Goal: Information Seeking & Learning: Learn about a topic

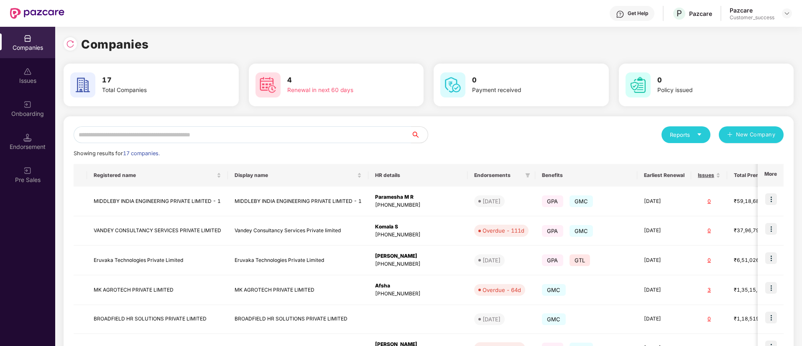
click at [216, 133] on input "text" at bounding box center [243, 134] width 338 height 17
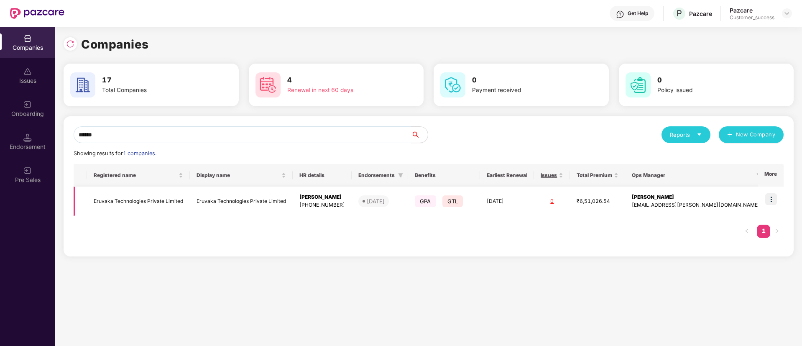
type input "******"
click at [773, 202] on img at bounding box center [772, 199] width 12 height 12
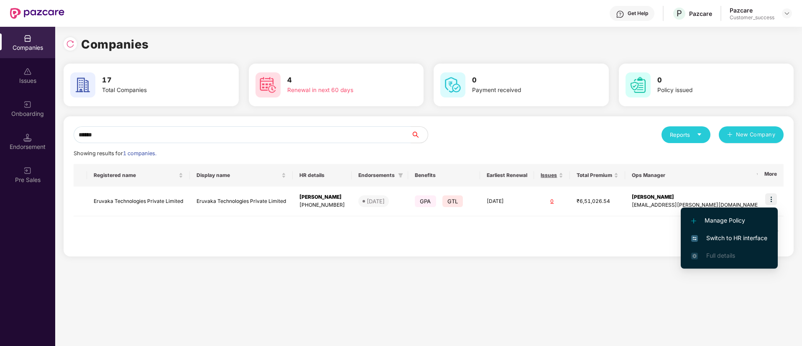
click at [735, 233] on span "Switch to HR interface" at bounding box center [729, 237] width 76 height 9
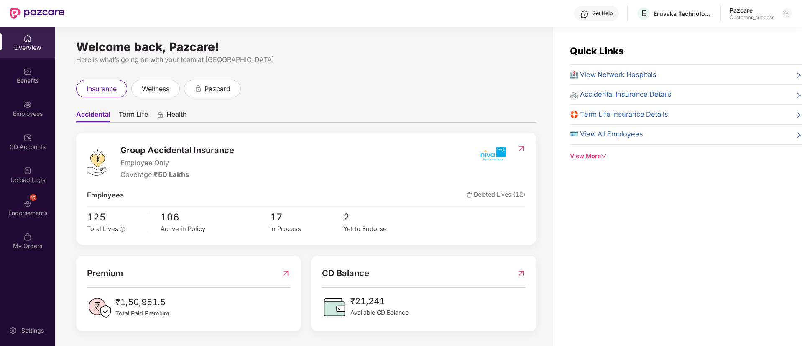
click at [35, 70] on div "Benefits" at bounding box center [27, 75] width 55 height 31
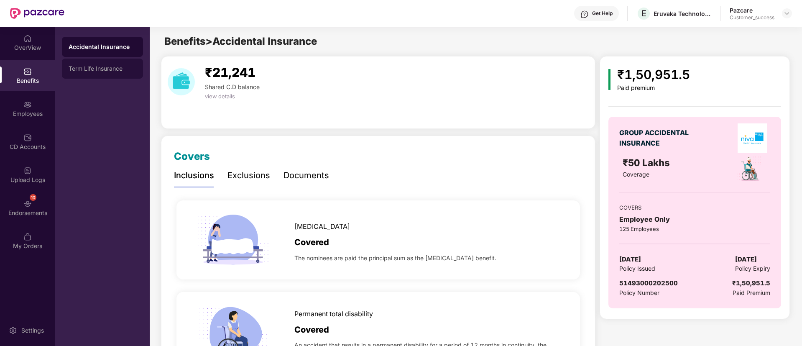
click at [97, 60] on div "Term Life Insurance" at bounding box center [102, 69] width 81 height 20
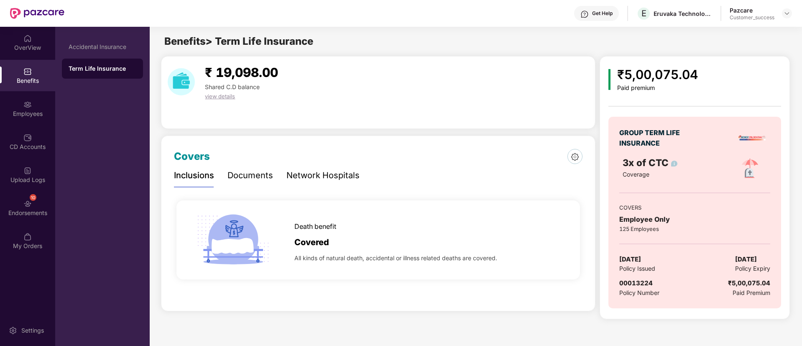
click at [269, 172] on div "Documents" at bounding box center [251, 175] width 46 height 13
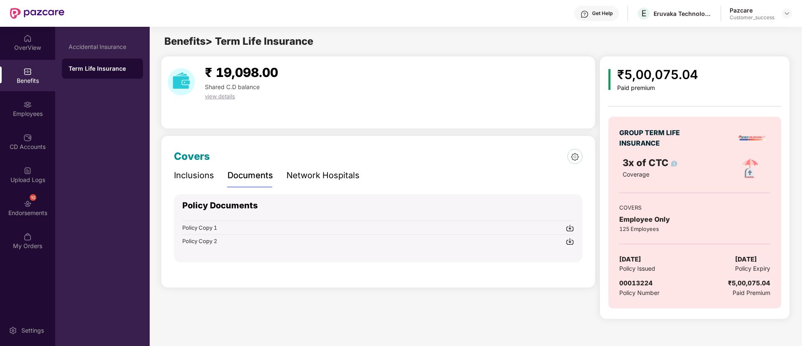
click at [565, 225] on div "Policy Copy 1" at bounding box center [378, 227] width 392 height 9
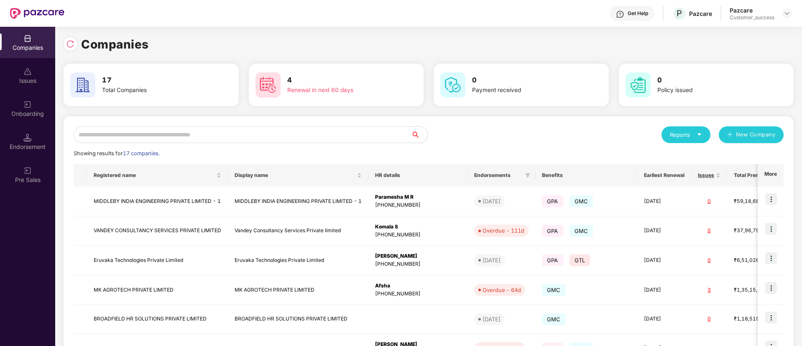
click at [262, 133] on input "text" at bounding box center [243, 134] width 338 height 17
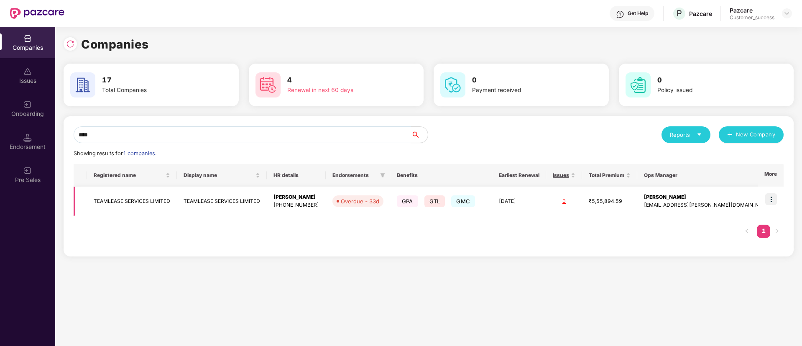
type input "****"
click at [770, 203] on img at bounding box center [772, 199] width 12 height 12
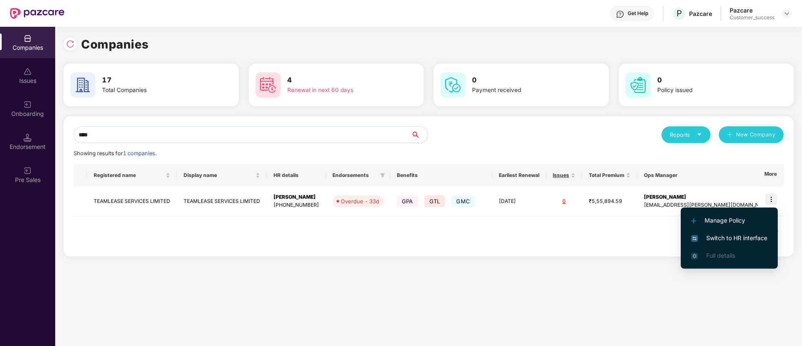
click at [738, 234] on span "Switch to HR interface" at bounding box center [729, 237] width 76 height 9
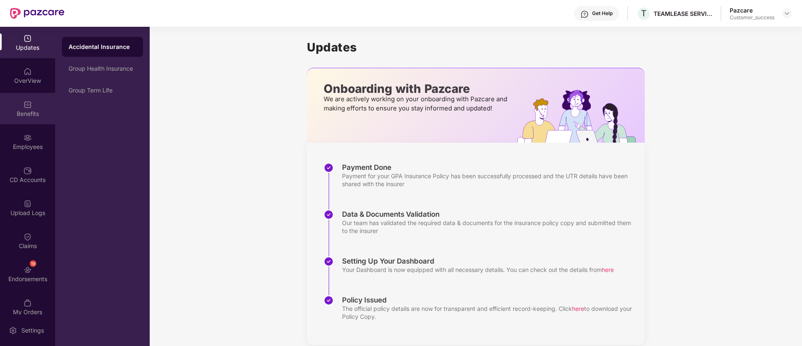
click at [29, 100] on div at bounding box center [27, 104] width 8 height 8
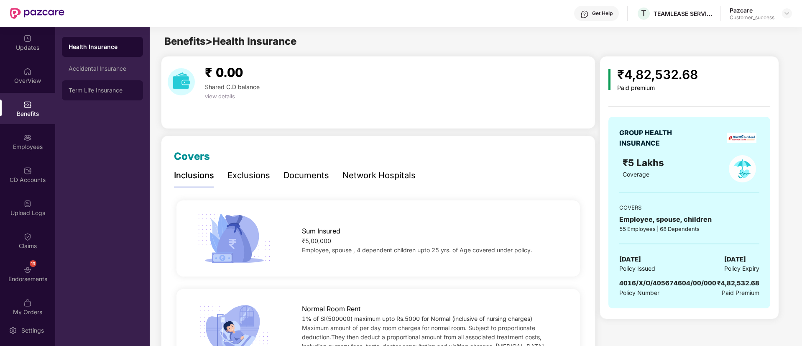
click at [83, 85] on div "Term Life Insurance" at bounding box center [102, 90] width 81 height 20
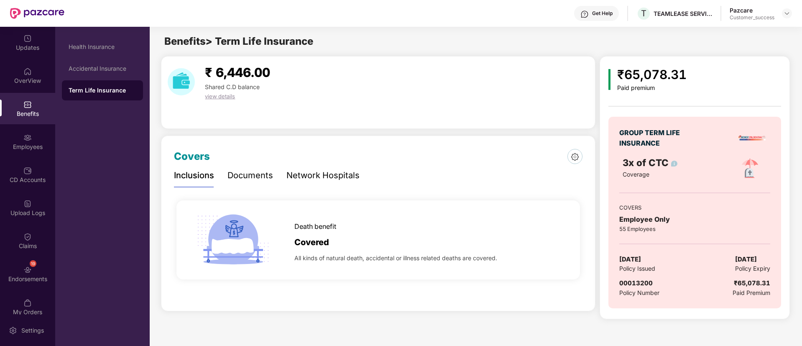
click at [259, 179] on div "Documents" at bounding box center [251, 175] width 46 height 13
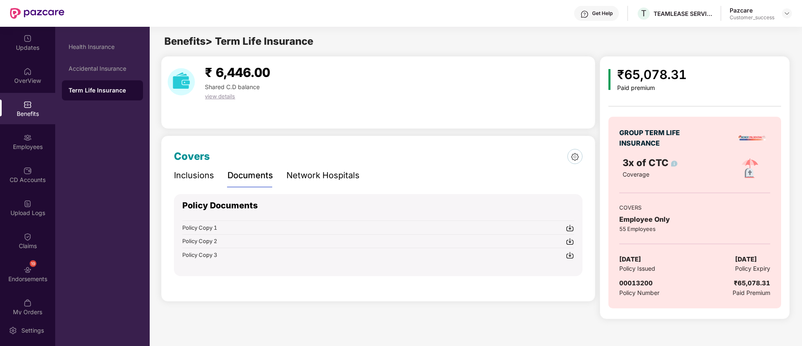
click at [569, 227] on img at bounding box center [570, 228] width 8 height 8
